Goal: Task Accomplishment & Management: Complete application form

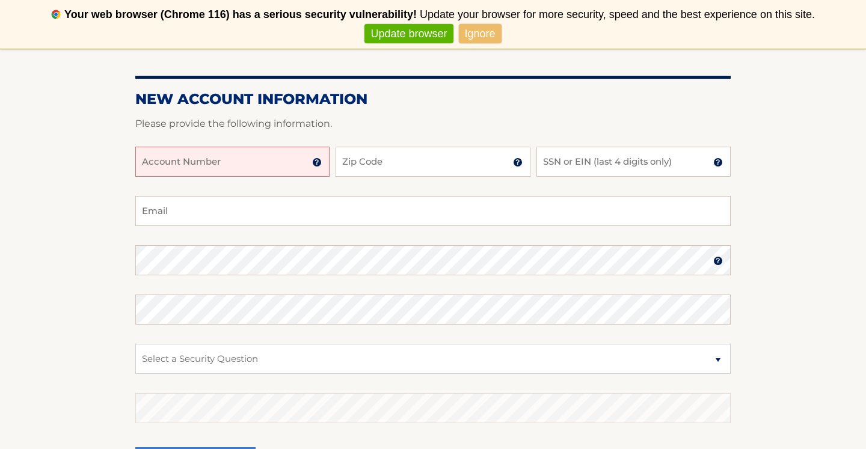
scroll to position [167, 0]
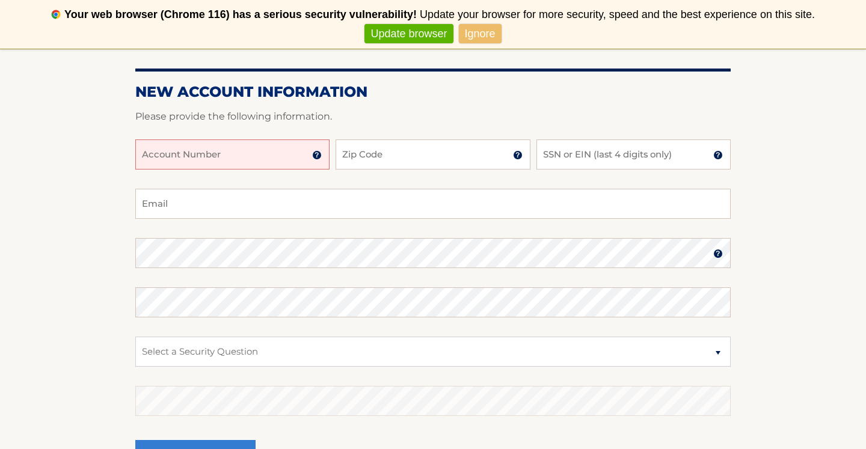
click at [318, 159] on img at bounding box center [317, 155] width 10 height 10
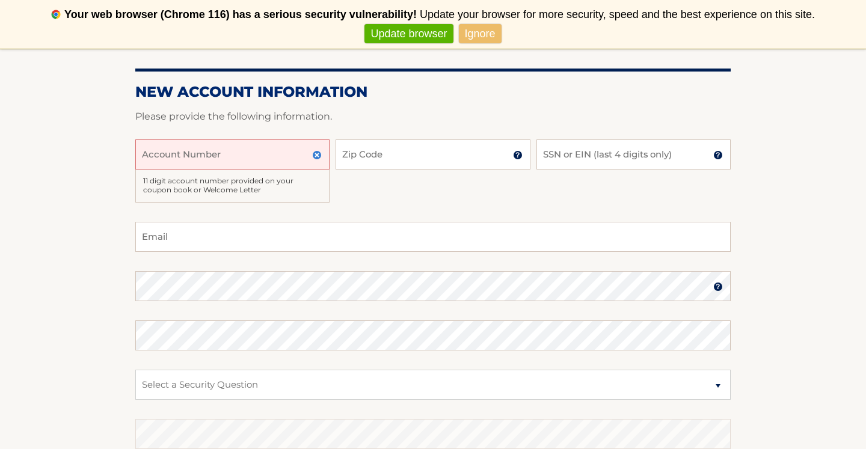
click at [228, 150] on input "Account Number" at bounding box center [232, 155] width 194 height 30
type input "44456030903"
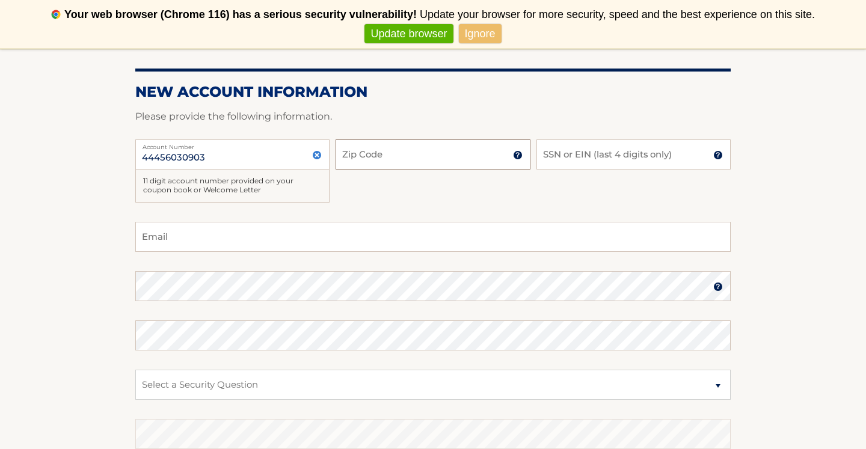
click at [406, 153] on input "Zip Code" at bounding box center [433, 155] width 194 height 30
type input "11741"
click at [582, 159] on input "SSN or EIN (last 4 digits only)" at bounding box center [634, 155] width 194 height 30
click at [717, 155] on img at bounding box center [719, 155] width 10 height 10
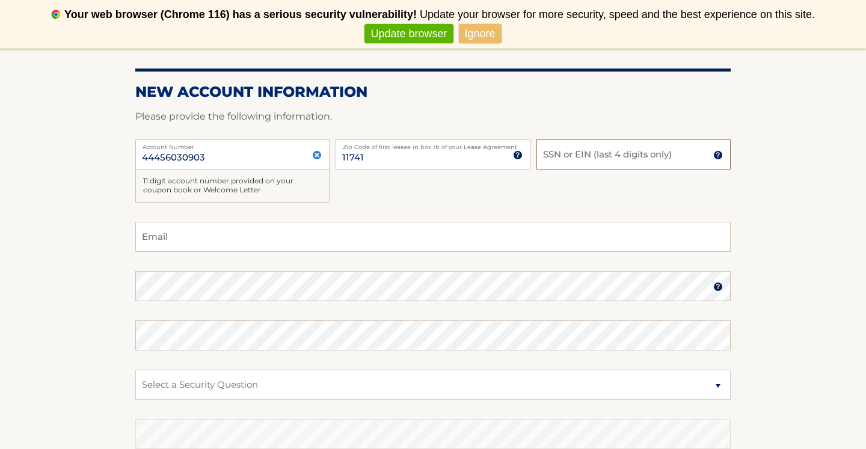
click at [558, 155] on input "SSN or EIN (last 4 digits only)" at bounding box center [634, 155] width 194 height 30
type input "7653"
click at [205, 230] on input "Email" at bounding box center [433, 237] width 596 height 30
type input "twina1999@optonline.net"
click at [64, 291] on section "New Account Information Please provide the following information. 44456030903 A…" at bounding box center [433, 280] width 866 height 503
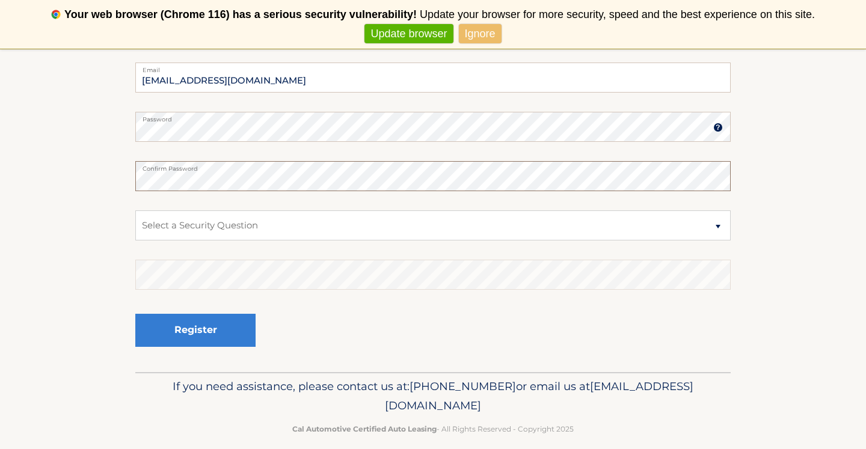
scroll to position [341, 0]
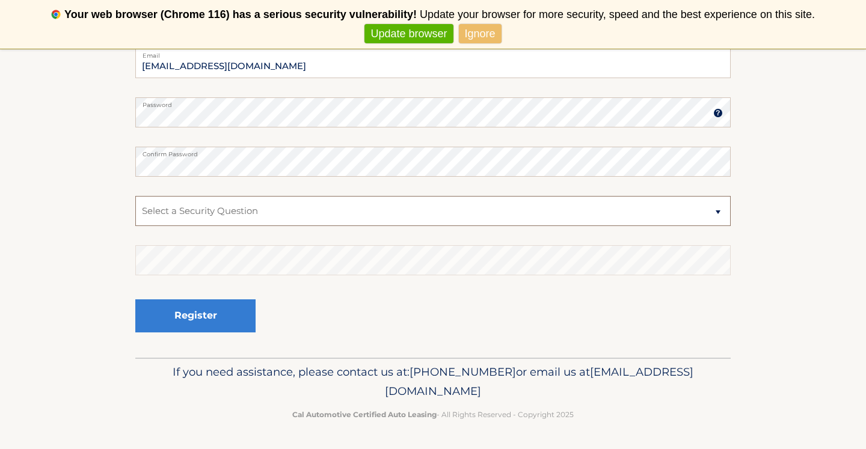
click at [724, 208] on select "Select a Security Question What was the name of your elementary school? What is…" at bounding box center [433, 211] width 596 height 30
select select "2"
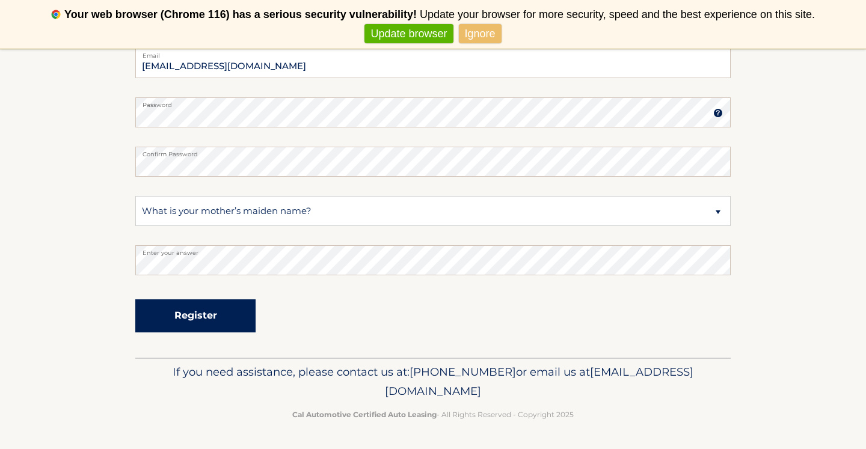
click at [179, 316] on button "Register" at bounding box center [195, 316] width 120 height 33
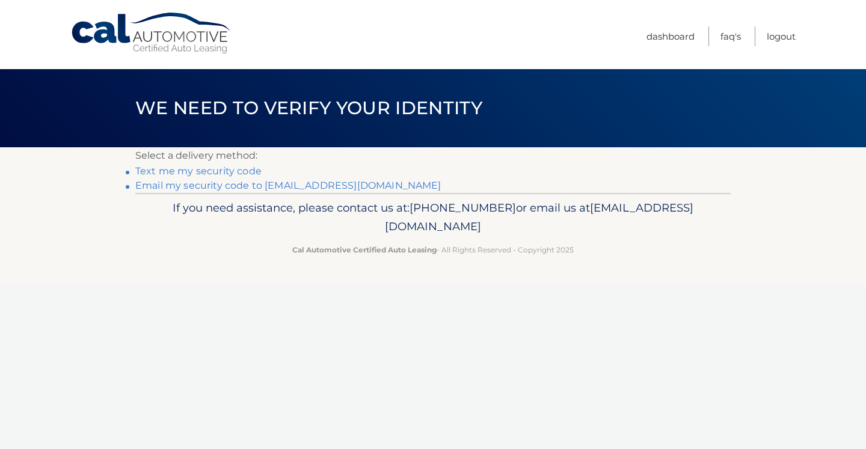
click at [222, 171] on link "Text me my security code" at bounding box center [198, 170] width 126 height 11
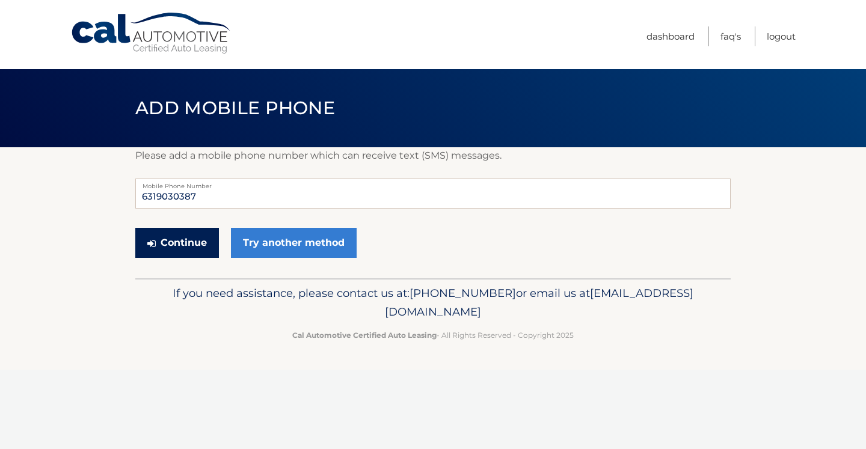
click at [183, 241] on button "Continue" at bounding box center [177, 243] width 84 height 30
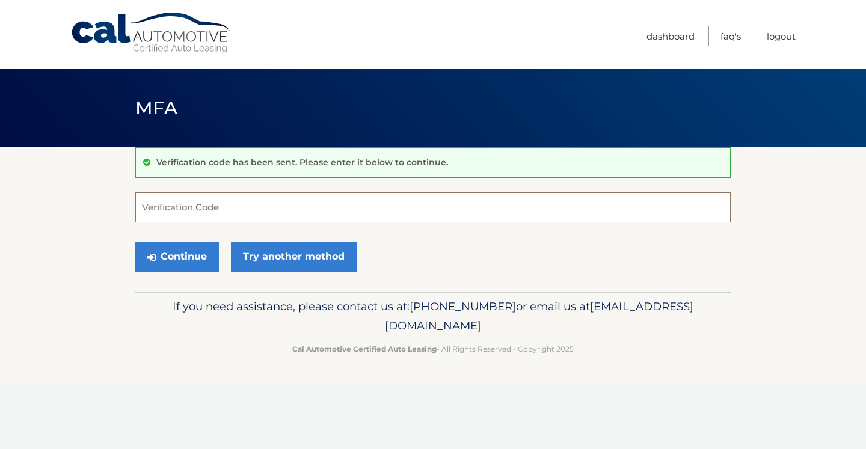
click at [199, 211] on input "Verification Code" at bounding box center [433, 208] width 596 height 30
type input "418345"
click at [168, 259] on button "Continue" at bounding box center [177, 257] width 84 height 30
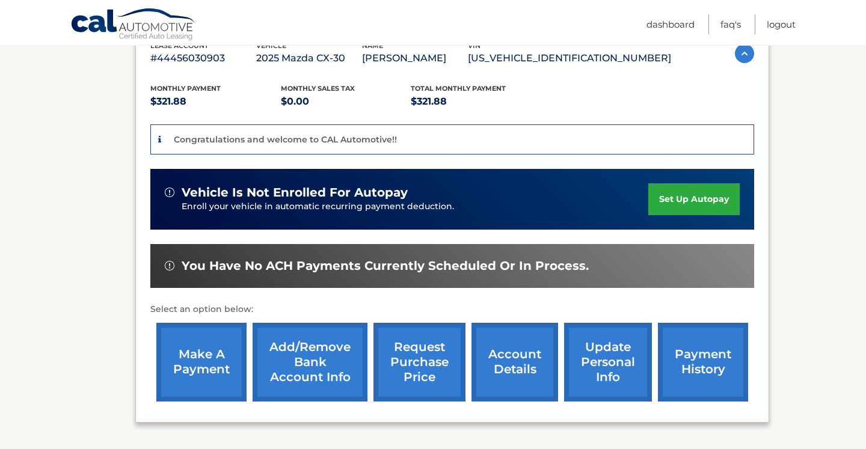
scroll to position [221, 0]
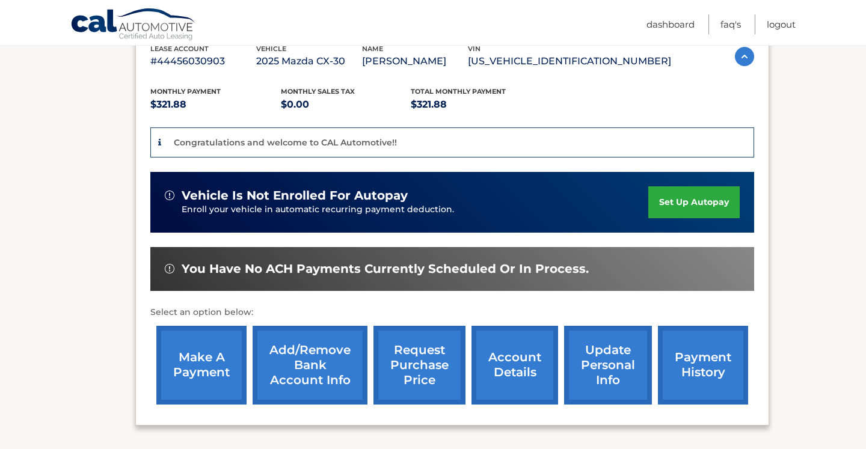
click at [696, 207] on link "set up autopay" at bounding box center [694, 203] width 91 height 32
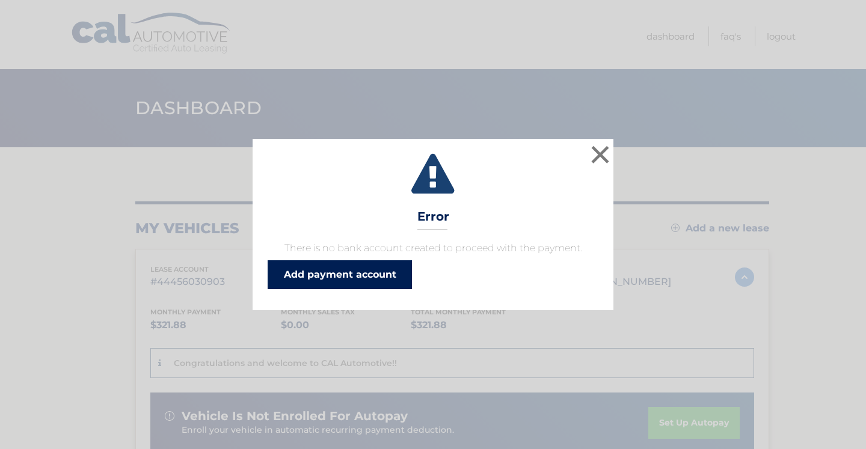
click at [324, 280] on link "Add payment account" at bounding box center [340, 275] width 144 height 29
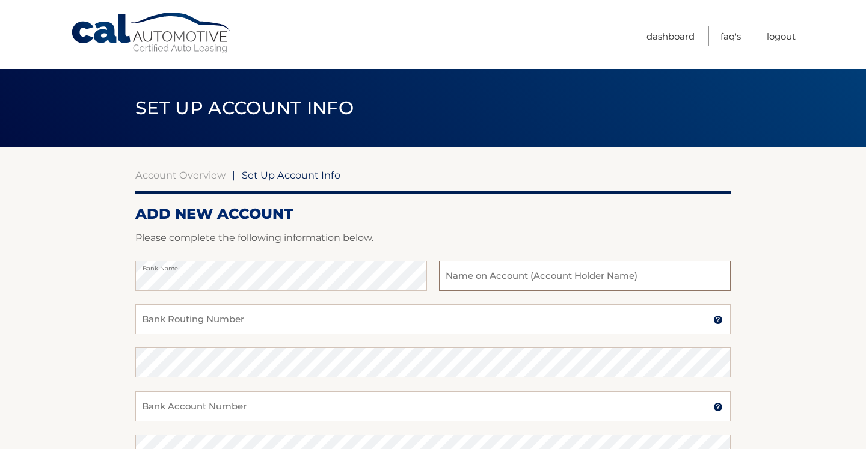
click at [558, 267] on input "text" at bounding box center [585, 276] width 292 height 30
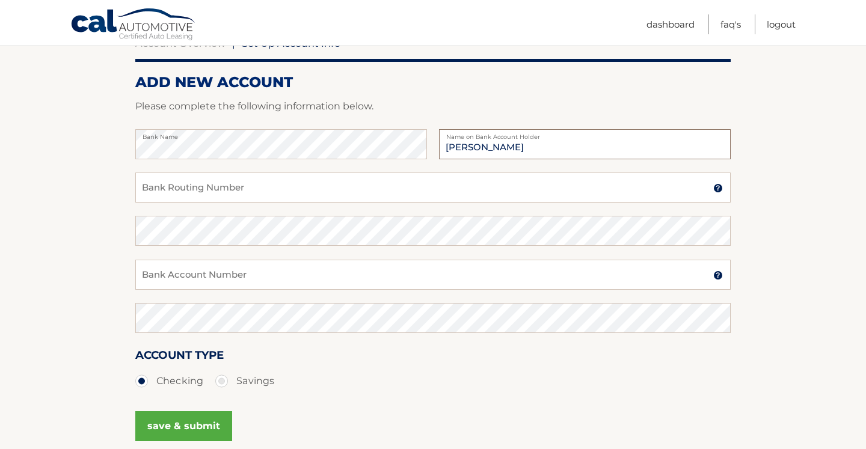
scroll to position [133, 0]
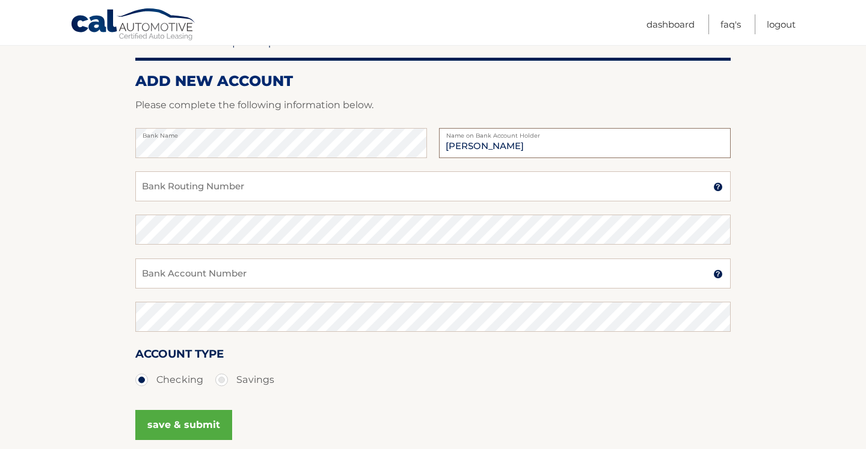
type input "[PERSON_NAME]"
click at [271, 185] on input "Bank Routing Number" at bounding box center [433, 186] width 596 height 30
type input "021000322"
click at [298, 281] on input "Bank Account Number" at bounding box center [433, 274] width 596 height 30
type input "483070807630"
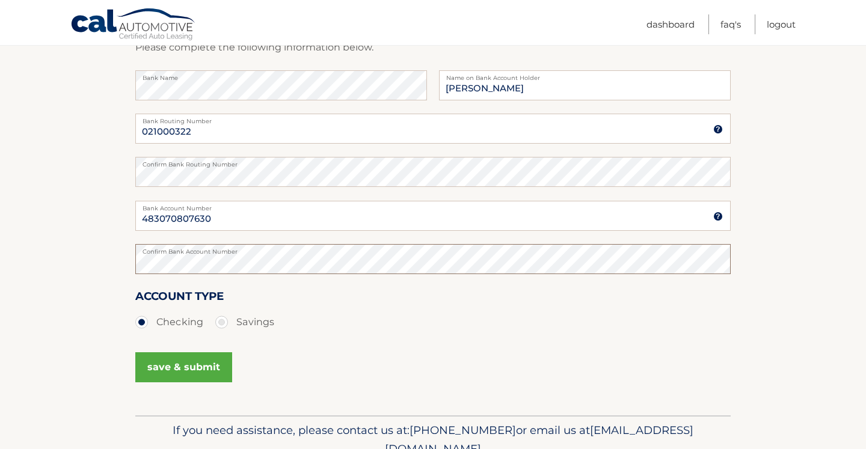
scroll to position [202, 0]
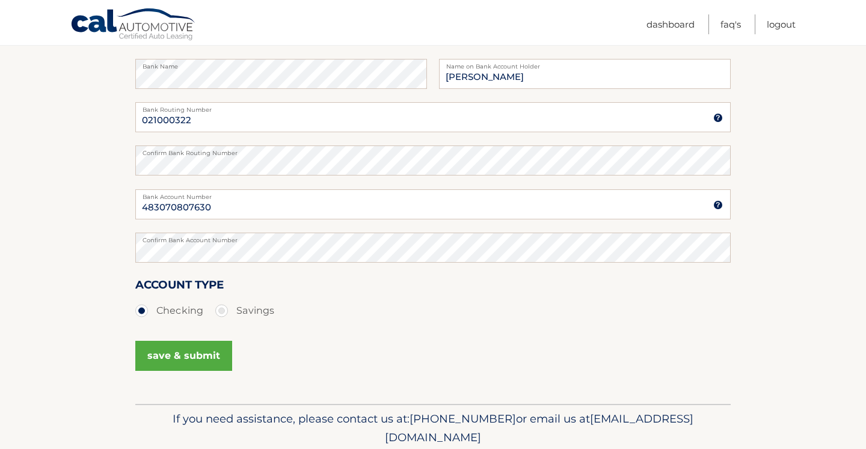
click at [202, 354] on button "save & submit" at bounding box center [183, 356] width 97 height 30
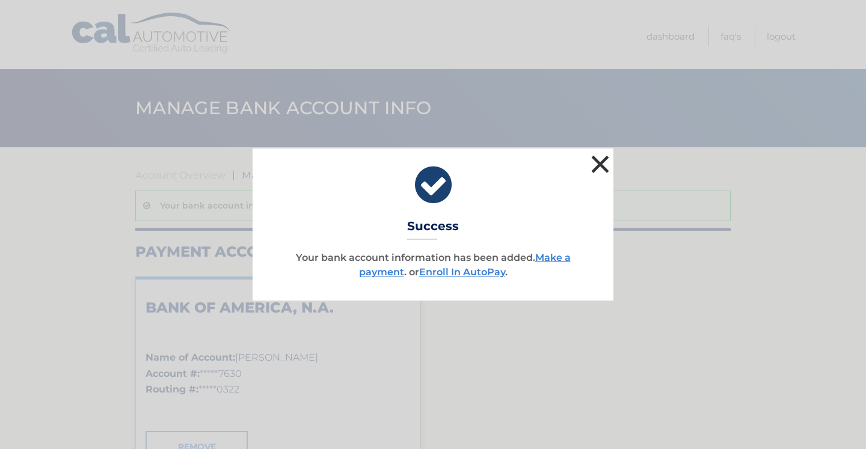
click at [599, 167] on button "×" at bounding box center [600, 164] width 24 height 24
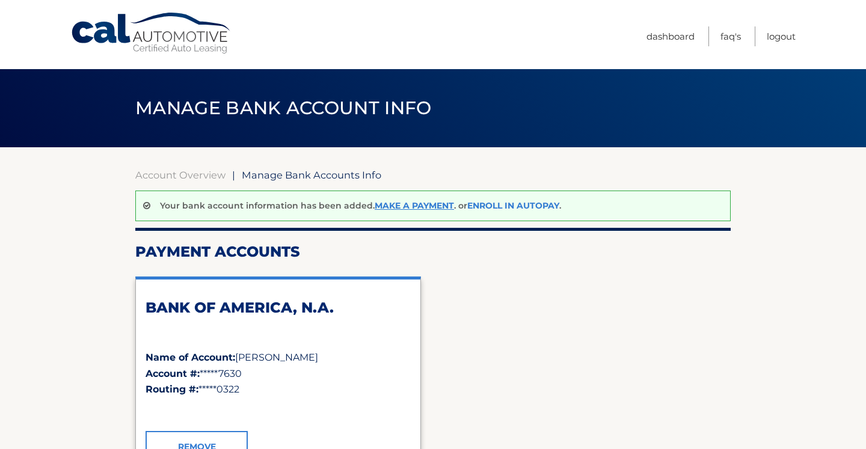
click at [502, 210] on link "Enroll In AutoPay" at bounding box center [514, 205] width 92 height 11
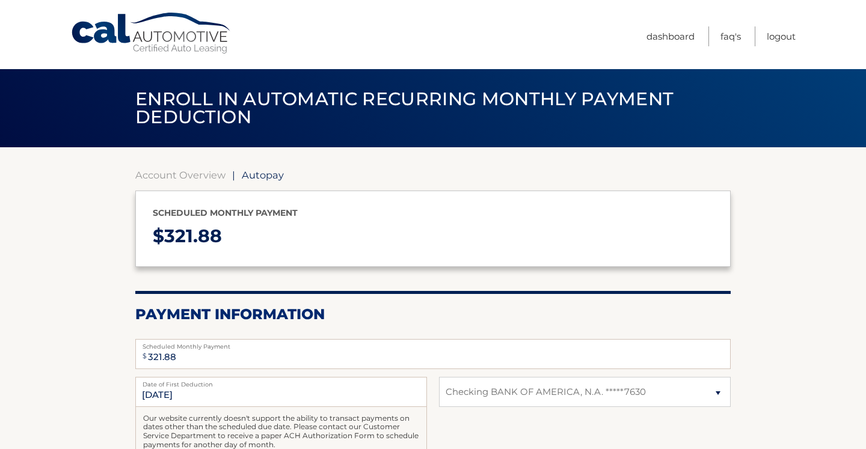
select select "ZGRkY2Q0NTUtZmZmMy00MDQyLThmNmQtMDJlMmE2ZTU0YzU0"
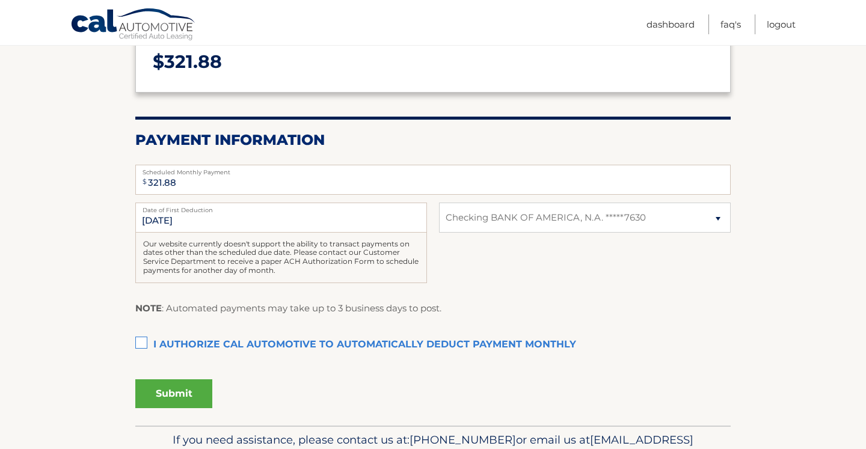
scroll to position [218, 0]
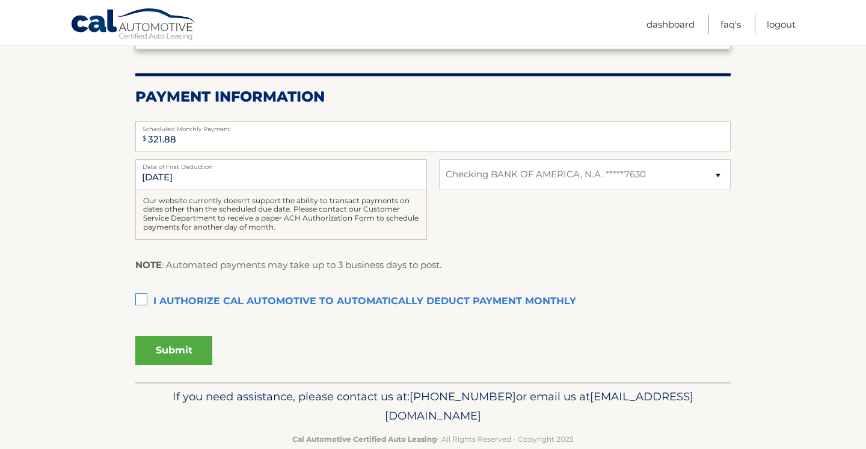
click at [141, 299] on label "I authorize cal automotive to automatically deduct payment monthly This checkbo…" at bounding box center [433, 302] width 596 height 24
click at [0, 0] on input "I authorize cal automotive to automatically deduct payment monthly This checkbo…" at bounding box center [0, 0] width 0 height 0
click at [199, 348] on button "Submit" at bounding box center [173, 350] width 77 height 29
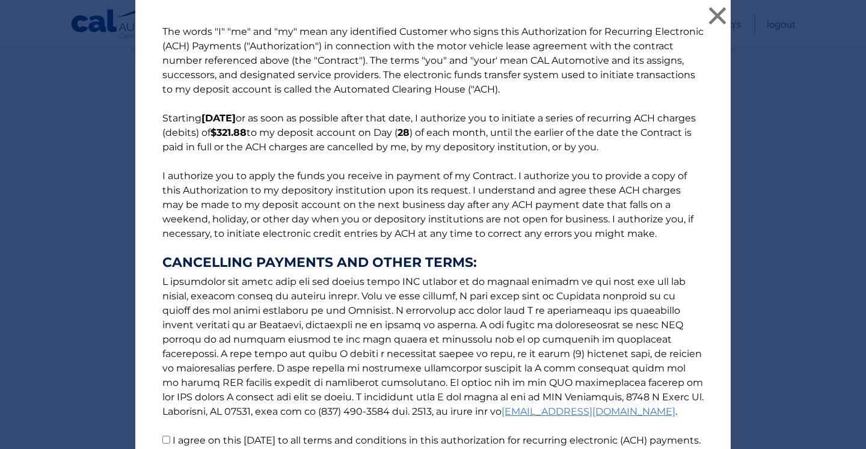
scroll to position [119, 0]
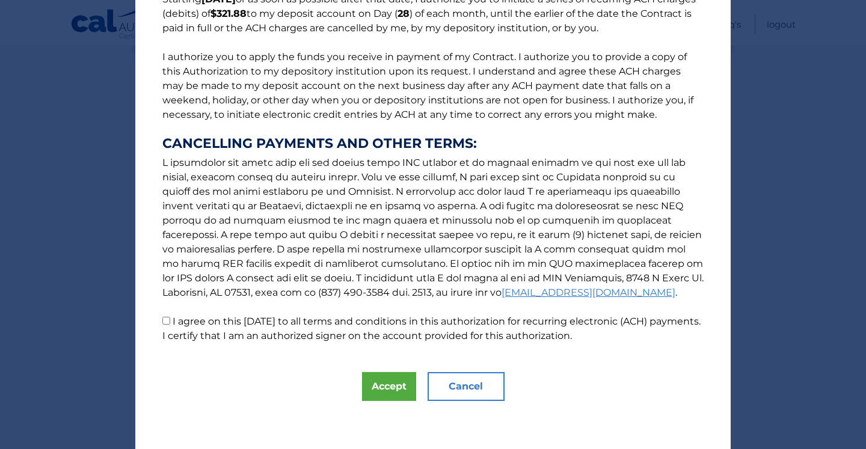
click at [167, 318] on input "I agree on this 10/11/2025 to all terms and conditions in this authorization fo…" at bounding box center [166, 321] width 8 height 8
checkbox input "true"
click at [377, 388] on button "Accept" at bounding box center [389, 386] width 54 height 29
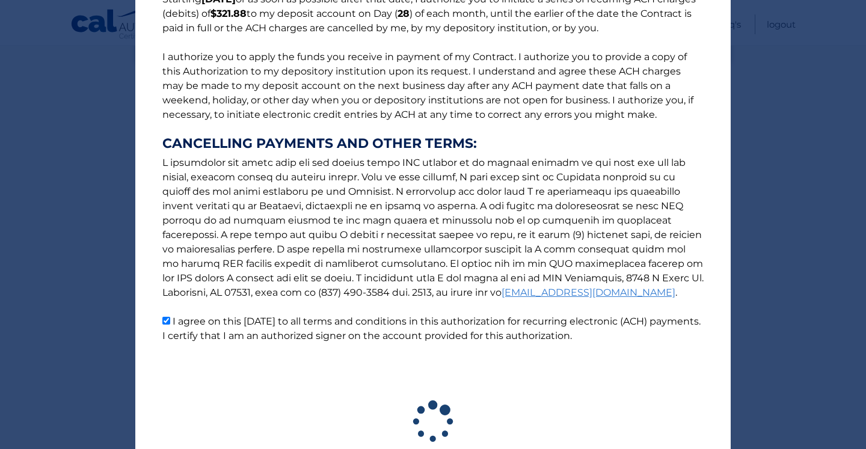
scroll to position [208, 0]
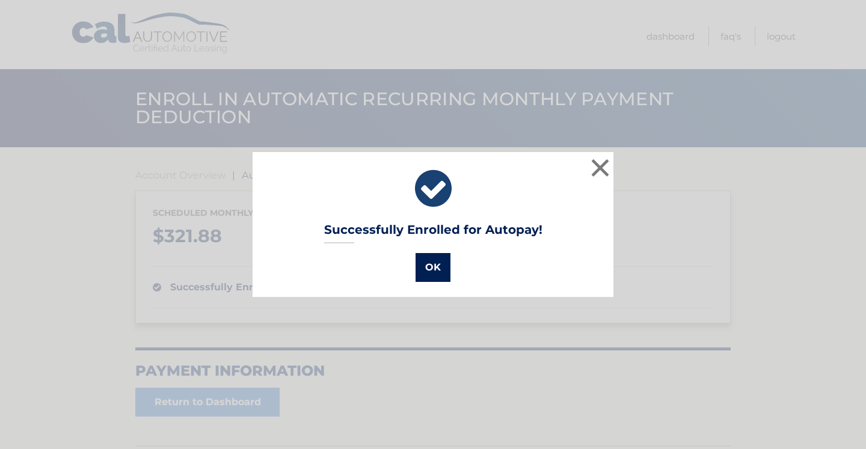
click at [437, 270] on button "OK" at bounding box center [433, 267] width 35 height 29
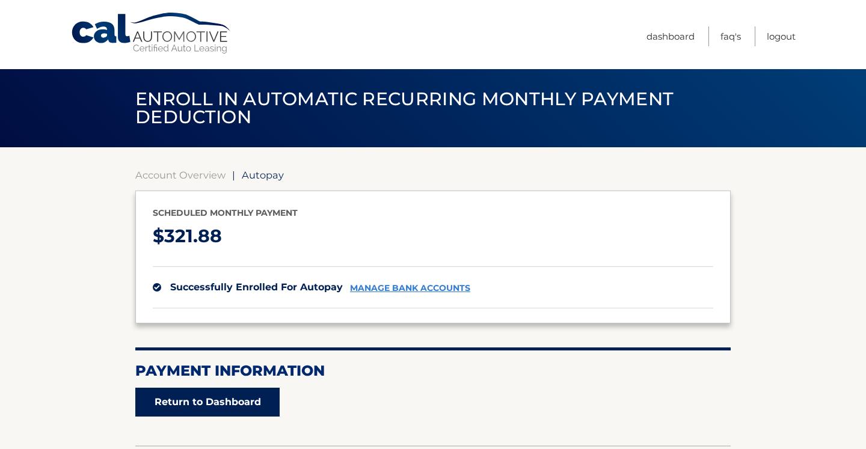
click at [238, 402] on link "Return to Dashboard" at bounding box center [207, 402] width 144 height 29
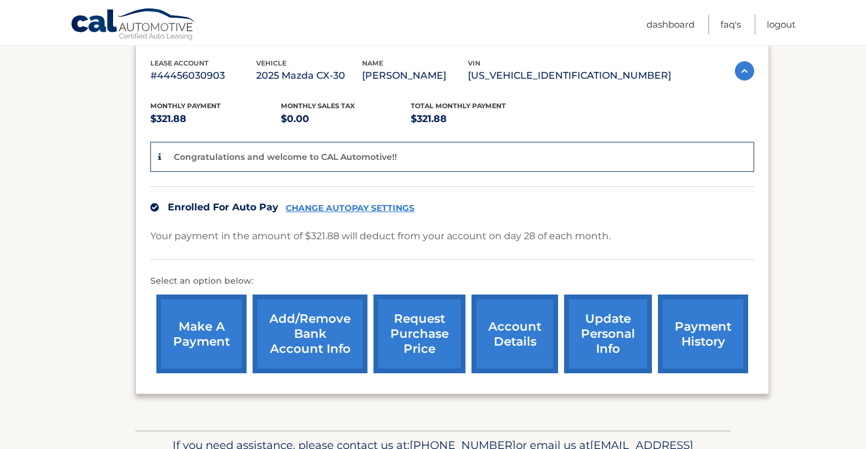
scroll to position [221, 0]
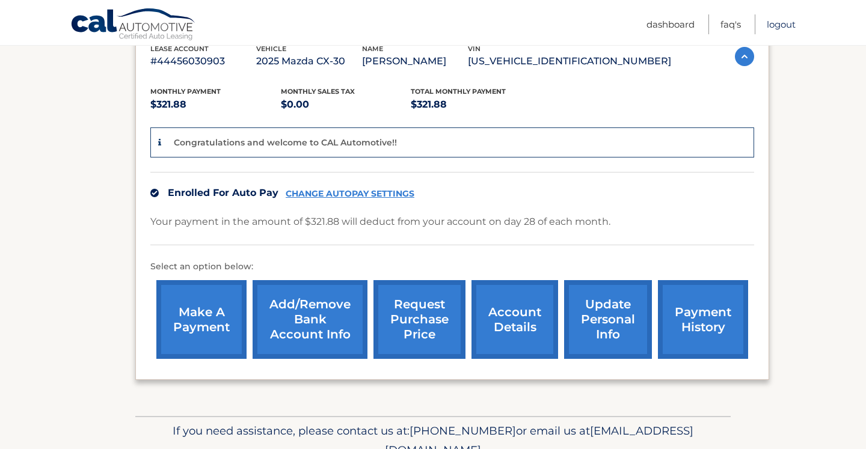
click at [781, 22] on link "Logout" at bounding box center [781, 24] width 29 height 20
